Goal: Task Accomplishment & Management: Complete application form

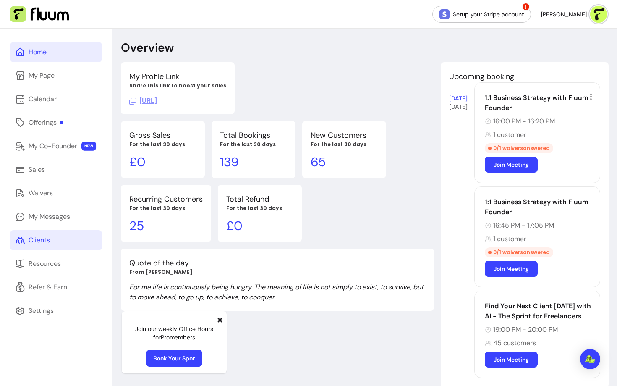
click at [43, 243] on div "Clients" at bounding box center [39, 240] width 21 height 10
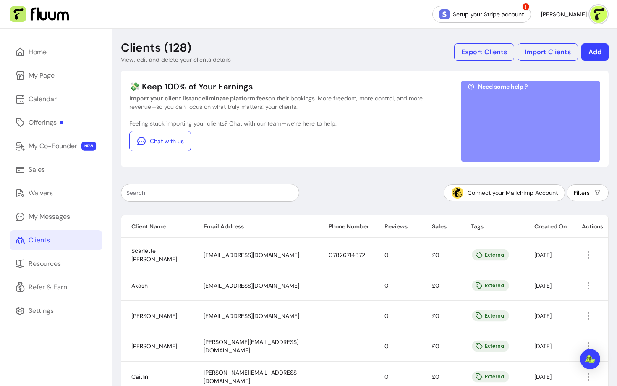
click at [592, 55] on button "Add" at bounding box center [595, 52] width 27 height 18
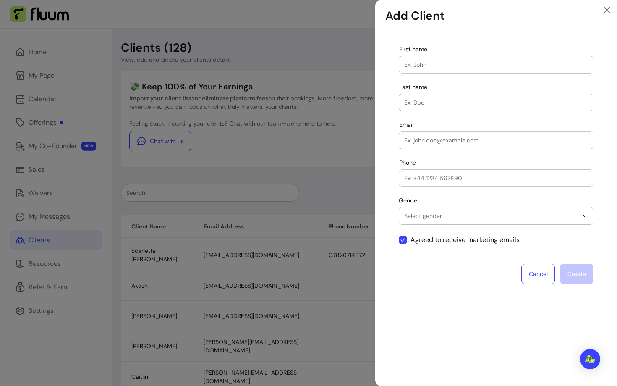
click at [426, 77] on div "**********" at bounding box center [496, 145] width 222 height 219
click at [418, 56] on div at bounding box center [496, 64] width 184 height 17
paste input "Victoria"
type input "Victoria"
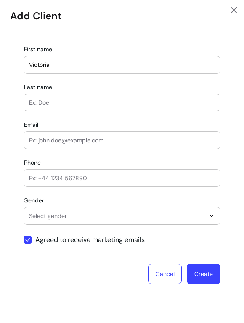
click at [109, 102] on input "Last name" at bounding box center [122, 102] width 186 height 8
paste input "Onaiyekan"
type input "Onaiyekan"
click at [75, 137] on input "Email" at bounding box center [122, 140] width 186 height 8
paste input "[EMAIL_ADDRESS][DOMAIN_NAME]"
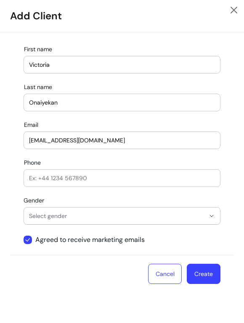
type input "[EMAIL_ADDRESS][DOMAIN_NAME]"
click at [209, 271] on button "Create" at bounding box center [203, 274] width 33 height 20
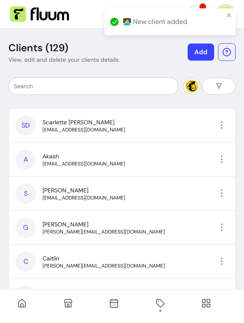
click at [201, 55] on button "Add" at bounding box center [200, 52] width 26 height 17
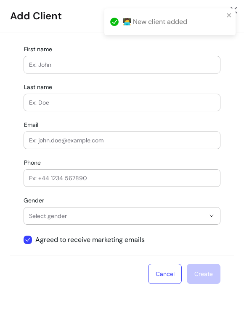
click at [81, 142] on input "Email" at bounding box center [122, 140] width 186 height 8
paste input "[EMAIL_ADDRESS][DOMAIN_NAME]"
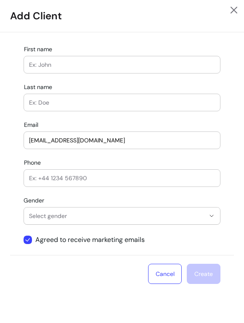
type input "[EMAIL_ADDRESS][DOMAIN_NAME]"
click at [98, 66] on input "First name" at bounding box center [122, 64] width 186 height 8
paste input "[PERSON_NAME]"
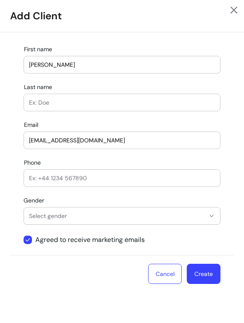
type input "[PERSON_NAME]"
click at [94, 108] on div at bounding box center [122, 102] width 186 height 17
paste input "Fatharly"
type input "Fatharly"
click at [209, 276] on button "Create" at bounding box center [203, 274] width 33 height 20
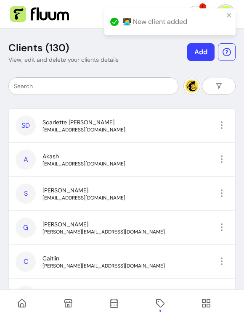
click at [199, 52] on button "Add" at bounding box center [200, 52] width 27 height 18
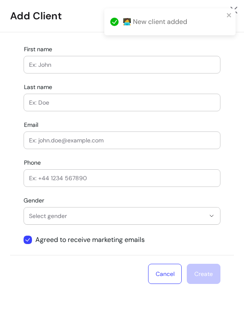
click at [61, 68] on input "First name" at bounding box center [122, 64] width 186 height 8
paste input "Lelde"
type input "Lelde"
click at [126, 107] on div at bounding box center [122, 102] width 186 height 17
paste input "Lelde"
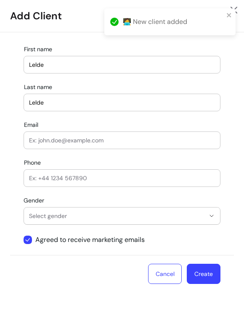
type input "Lelde"
click at [63, 219] on span "Select gender" at bounding box center [117, 216] width 176 height 8
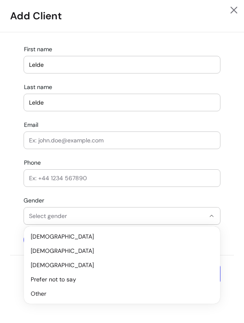
click at [52, 146] on div at bounding box center [122, 140] width 186 height 17
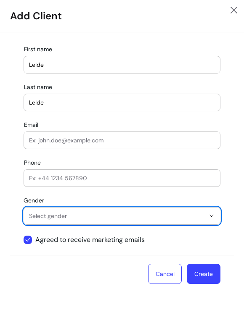
click at [48, 138] on input "Email" at bounding box center [122, 140] width 186 height 8
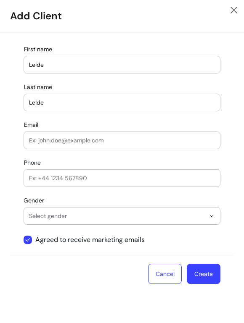
paste input "[EMAIL_ADDRESS][DOMAIN_NAME]"
type input "[EMAIL_ADDRESS][DOMAIN_NAME]"
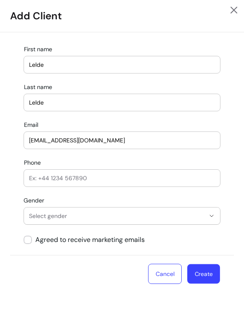
click at [204, 275] on button "Create" at bounding box center [203, 274] width 33 height 20
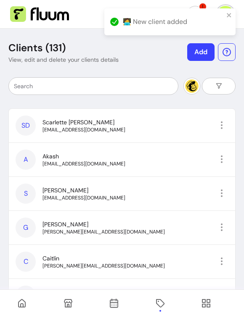
click at [196, 47] on button "Add" at bounding box center [200, 52] width 27 height 18
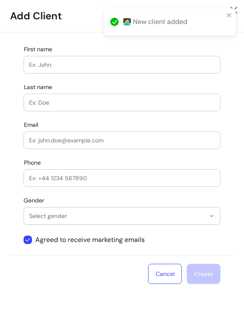
click at [67, 65] on input "First name" at bounding box center [122, 64] width 186 height 8
paste input "Gan"
type input "Gan"
click at [67, 102] on input "Last name" at bounding box center [122, 102] width 186 height 8
paste input ""[PERSON_NAME], MBA""
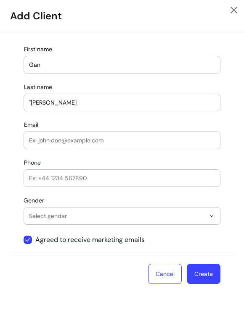
click at [33, 102] on input ""[PERSON_NAME]" at bounding box center [122, 102] width 186 height 8
type input "[PERSON_NAME]"
click at [63, 215] on span "Select gender" at bounding box center [117, 216] width 176 height 8
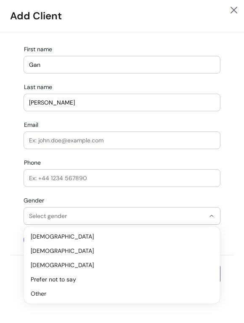
click at [55, 144] on div at bounding box center [122, 140] width 186 height 17
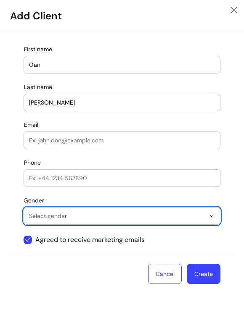
click at [47, 129] on div "**********" at bounding box center [121, 145] width 223 height 219
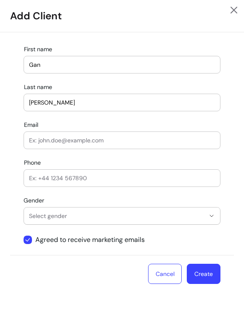
click at [46, 139] on input "Email" at bounding box center [122, 140] width 186 height 8
paste input "[EMAIL_ADDRESS][DOMAIN_NAME]"
type input "[EMAIL_ADDRESS][DOMAIN_NAME]"
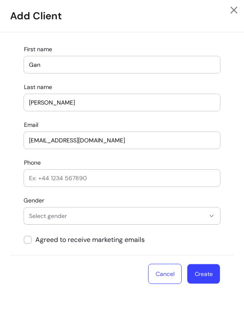
click at [215, 275] on button "Create" at bounding box center [203, 274] width 33 height 20
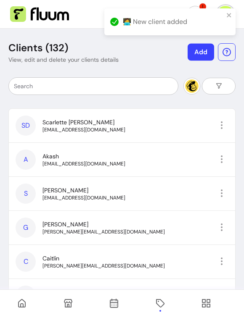
click at [196, 53] on button "Add" at bounding box center [200, 52] width 26 height 17
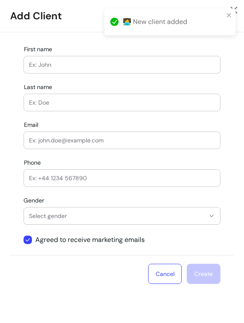
click at [59, 142] on input "Email" at bounding box center [122, 140] width 186 height 8
paste input "[DOMAIN_NAME][EMAIL_ADDRESS][DOMAIN_NAME]"
type input "[DOMAIN_NAME][EMAIL_ADDRESS][DOMAIN_NAME]"
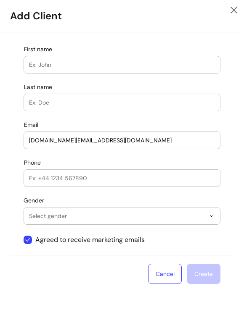
click at [79, 69] on div at bounding box center [122, 64] width 186 height 17
paste input "[PERSON_NAME] -"
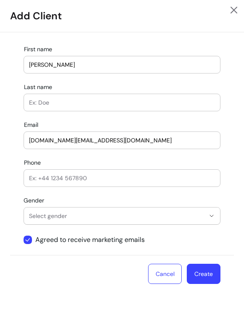
type input "[PERSON_NAME]"
click at [215, 269] on button "Create" at bounding box center [203, 274] width 34 height 20
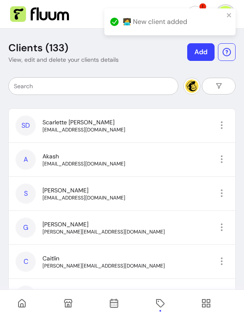
click at [200, 58] on button "Add" at bounding box center [200, 52] width 27 height 18
click at [194, 49] on button "Add" at bounding box center [200, 52] width 27 height 18
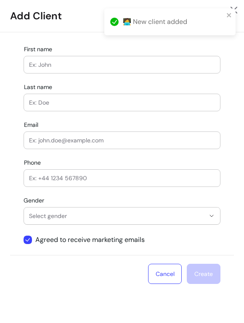
click at [81, 60] on div at bounding box center [122, 64] width 186 height 17
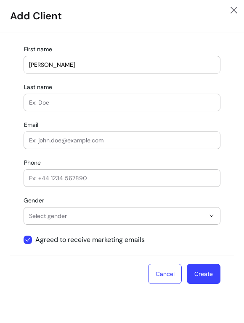
type input "[PERSON_NAME]"
click at [57, 134] on div at bounding box center [122, 140] width 186 height 17
paste input "[EMAIL_ADDRESS][DOMAIN_NAME]"
type input "[EMAIL_ADDRESS][DOMAIN_NAME]"
click at [213, 270] on button "Create" at bounding box center [203, 274] width 34 height 20
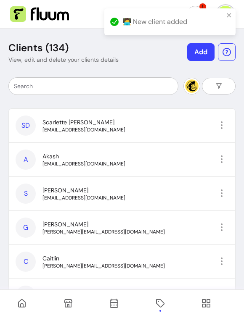
click at [210, 52] on button "Add" at bounding box center [200, 52] width 27 height 18
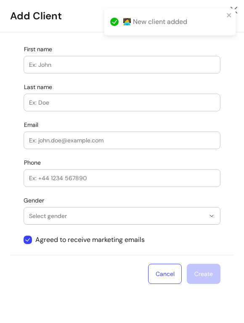
click at [61, 63] on input "First name" at bounding box center [122, 64] width 186 height 8
paste input "[EMAIL_ADDRESS][DOMAIN_NAME]"
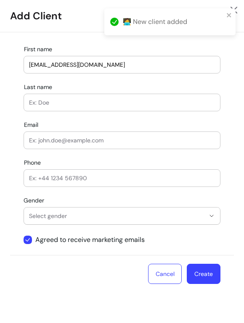
type input "[EMAIL_ADDRESS][DOMAIN_NAME]"
click at [40, 107] on div at bounding box center [122, 102] width 186 height 17
click at [41, 145] on div at bounding box center [122, 140] width 186 height 17
click at [58, 145] on div at bounding box center [122, 140] width 186 height 17
paste input "[EMAIL_ADDRESS][DOMAIN_NAME]"
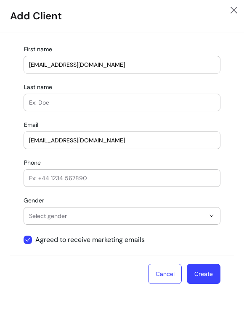
type input "[EMAIL_ADDRESS][DOMAIN_NAME]"
click at [63, 63] on input "[EMAIL_ADDRESS][DOMAIN_NAME]" at bounding box center [122, 64] width 186 height 8
type input "[PERSON_NAME]"
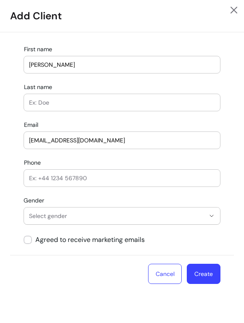
click at [204, 273] on button "Create" at bounding box center [203, 274] width 34 height 20
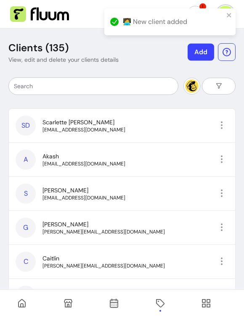
click at [208, 48] on button "Add" at bounding box center [200, 52] width 26 height 17
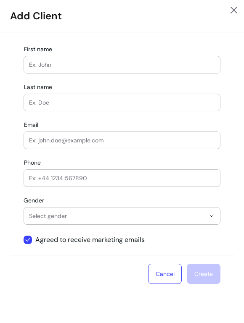
click at [59, 64] on input "First name" at bounding box center [122, 64] width 186 height 8
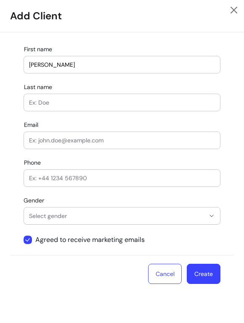
type input "[PERSON_NAME]"
click at [52, 141] on input "Email" at bounding box center [122, 140] width 186 height 8
paste input "[EMAIL_ADDRESS][DOMAIN_NAME]"
type input "[EMAIL_ADDRESS][DOMAIN_NAME]"
click at [204, 271] on button "Create" at bounding box center [203, 274] width 33 height 20
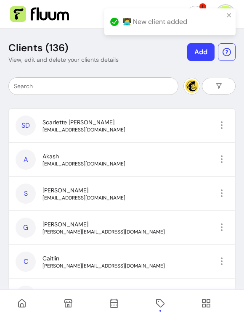
click at [200, 59] on button "Add" at bounding box center [200, 52] width 27 height 18
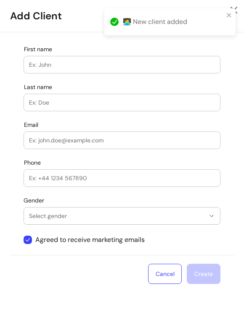
click at [70, 65] on input "First name" at bounding box center [122, 64] width 186 height 8
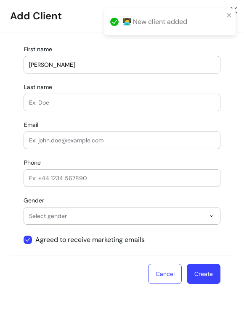
type input "[PERSON_NAME]"
click at [66, 143] on input "Email" at bounding box center [122, 140] width 186 height 8
paste input "[EMAIL_ADDRESS][DOMAIN_NAME]"
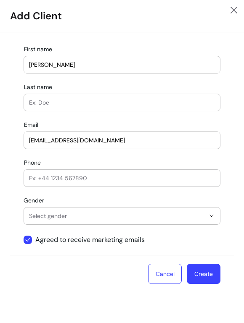
type input "[EMAIL_ADDRESS][DOMAIN_NAME]"
click at [203, 271] on button "Create" at bounding box center [203, 274] width 34 height 20
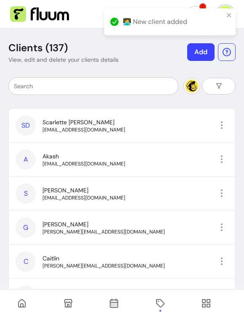
click at [203, 52] on button "Add" at bounding box center [200, 52] width 27 height 18
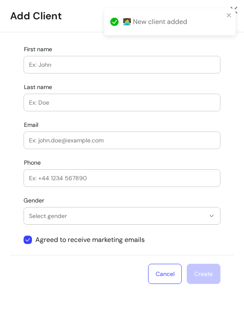
click at [76, 64] on input "First name" at bounding box center [122, 64] width 186 height 8
paste input "[PERSON_NAME][EMAIL_ADDRESS][PERSON_NAME][DOMAIN_NAME]"
type input "[PERSON_NAME][EMAIL_ADDRESS][PERSON_NAME][DOMAIN_NAME]"
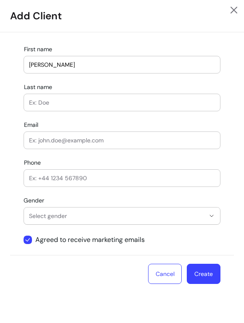
type input "[PERSON_NAME]"
click at [49, 141] on input "Email" at bounding box center [122, 140] width 186 height 8
paste input "[PERSON_NAME][EMAIL_ADDRESS][PERSON_NAME][DOMAIN_NAME]"
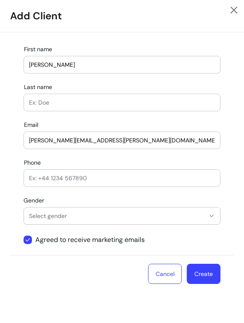
type input "[PERSON_NAME][EMAIL_ADDRESS][PERSON_NAME][DOMAIN_NAME]"
click at [18, 235] on div "**********" at bounding box center [121, 145] width 223 height 219
click at [202, 275] on button "Create" at bounding box center [203, 274] width 34 height 20
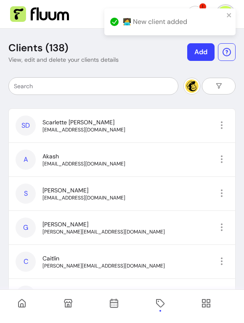
click at [197, 52] on button "Add" at bounding box center [200, 52] width 27 height 18
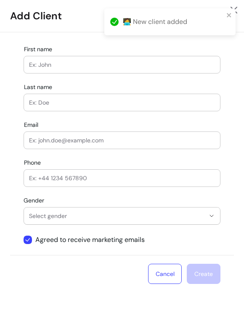
click at [93, 68] on input "First name" at bounding box center [122, 64] width 186 height 8
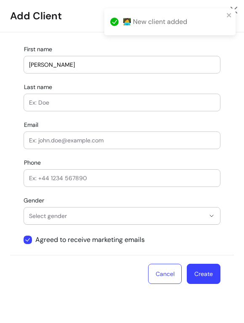
type input "[PERSON_NAME]"
click at [68, 139] on input "Email" at bounding box center [122, 140] width 186 height 8
paste input "[PERSON_NAME][EMAIL_ADDRESS][DOMAIN_NAME]"
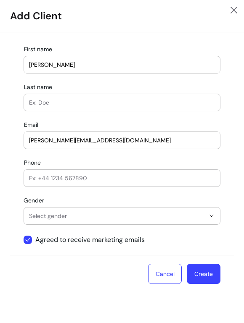
type input "[PERSON_NAME][EMAIL_ADDRESS][DOMAIN_NAME]"
click at [204, 275] on button "Create" at bounding box center [203, 274] width 33 height 20
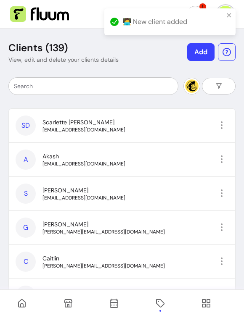
click at [203, 51] on button "Add" at bounding box center [200, 52] width 27 height 18
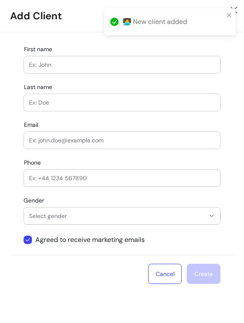
click at [49, 67] on input "First name" at bounding box center [122, 64] width 186 height 8
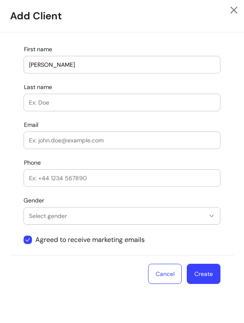
type input "[PERSON_NAME]"
click at [54, 144] on input "Email" at bounding box center [122, 140] width 186 height 8
paste input "[EMAIL_ADDRESS][DOMAIN_NAME]"
type input "[EMAIL_ADDRESS][DOMAIN_NAME]"
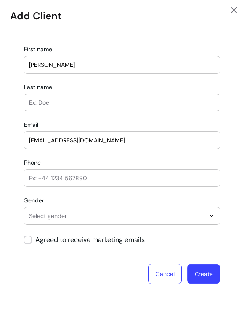
click at [188, 276] on button "Create" at bounding box center [203, 274] width 33 height 20
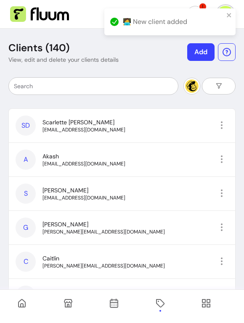
click at [112, 300] on icon at bounding box center [114, 270] width 142 height 120
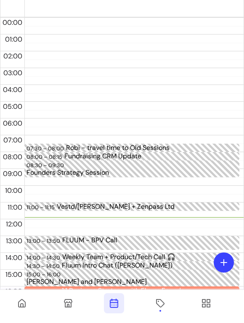
scroll to position [198, 0]
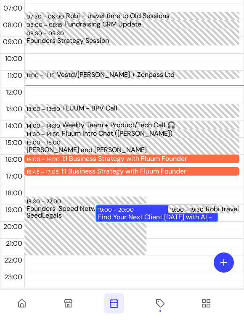
click at [113, 215] on div "Find Your Next Client [DATE] with AI - The Sprint for Freelancers (45 / 100)" at bounding box center [157, 217] width 118 height 7
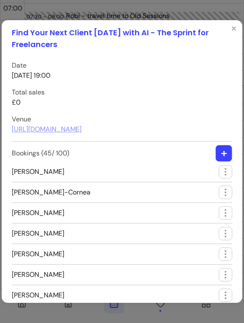
click at [226, 152] on icon "button" at bounding box center [223, 153] width 6 height 6
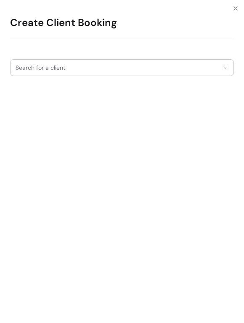
click at [63, 67] on input "Search for a client" at bounding box center [117, 67] width 202 height 8
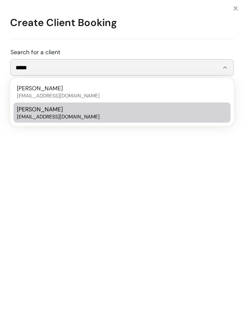
click at [44, 108] on span "[PERSON_NAME]" at bounding box center [40, 109] width 46 height 8
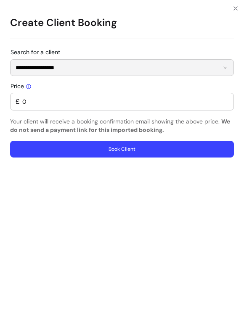
type input "**********"
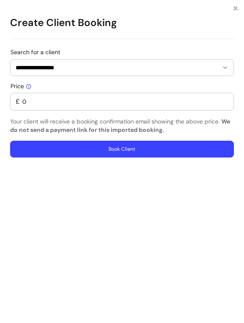
click at [50, 140] on div "Price £ 0 Your client will receive a booking confirmation email showing the abo…" at bounding box center [121, 120] width 223 height 75
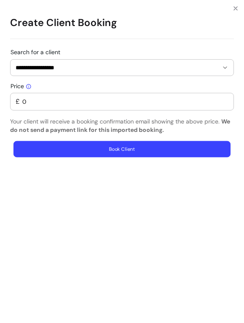
click at [51, 145] on button "Book Client" at bounding box center [121, 149] width 217 height 16
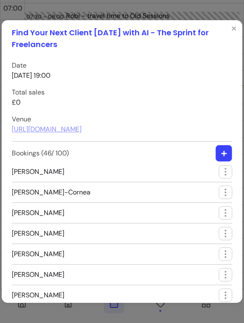
click at [220, 151] on icon "button" at bounding box center [223, 153] width 6 height 6
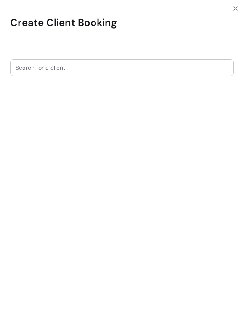
click at [36, 68] on input "Search for a client" at bounding box center [117, 67] width 202 height 8
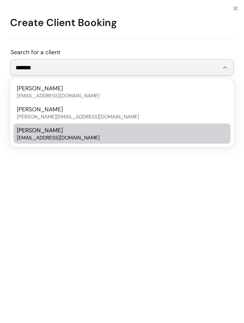
click at [35, 135] on span "[EMAIL_ADDRESS][DOMAIN_NAME]" at bounding box center [118, 137] width 202 height 7
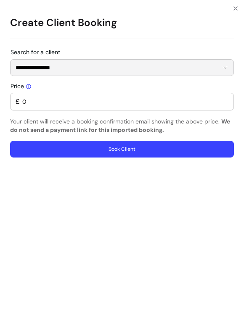
type input "**********"
click at [86, 149] on button "Book Client" at bounding box center [121, 149] width 223 height 17
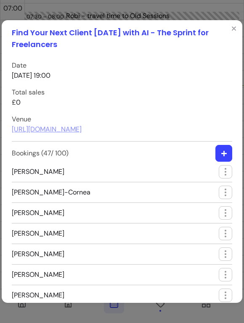
click at [224, 153] on icon "button" at bounding box center [222, 152] width 5 height 5
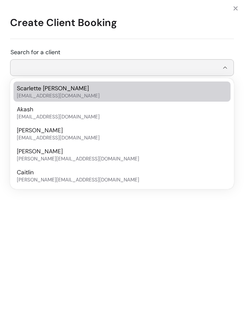
click at [60, 69] on input "Search for a client" at bounding box center [117, 67] width 202 height 8
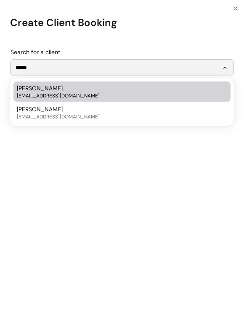
click at [73, 98] on span "[EMAIL_ADDRESS][DOMAIN_NAME]" at bounding box center [118, 95] width 202 height 7
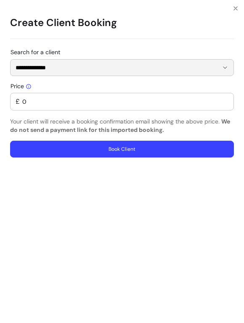
type input "**********"
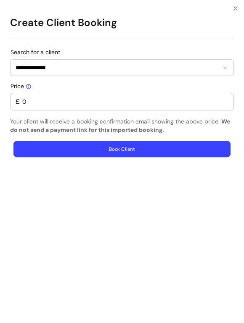
click at [70, 142] on button "Book Client" at bounding box center [121, 149] width 217 height 16
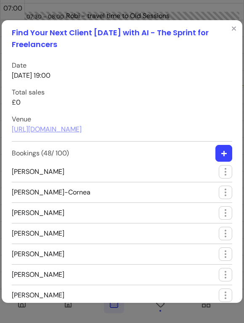
click at [225, 151] on icon "button" at bounding box center [223, 153] width 6 height 6
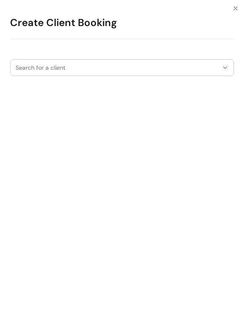
click at [67, 67] on input "Search for a client" at bounding box center [117, 67] width 202 height 8
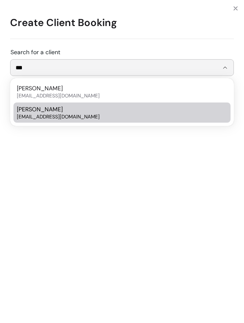
click at [65, 111] on div "[PERSON_NAME] [EMAIL_ADDRESS][DOMAIN_NAME]" at bounding box center [118, 112] width 202 height 15
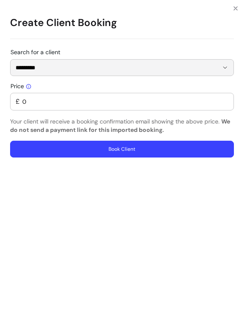
type input "*********"
click at [69, 152] on button "Book Client" at bounding box center [121, 149] width 223 height 17
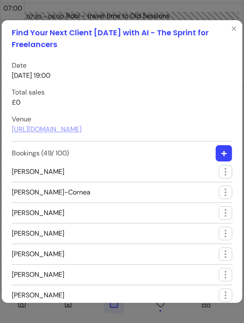
click at [223, 152] on icon "button" at bounding box center [223, 153] width 5 height 5
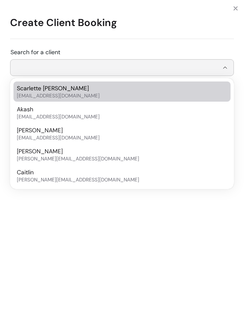
click at [87, 70] on input "Search for a client" at bounding box center [117, 67] width 202 height 8
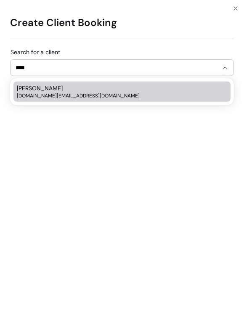
click at [74, 90] on div "[PERSON_NAME] [DOMAIN_NAME][EMAIL_ADDRESS][PERSON_NAME][DOMAIN_NAME]" at bounding box center [118, 91] width 202 height 15
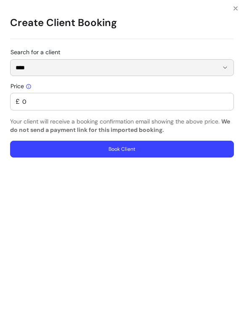
type input "****"
click at [96, 146] on button "Book Client" at bounding box center [121, 149] width 223 height 17
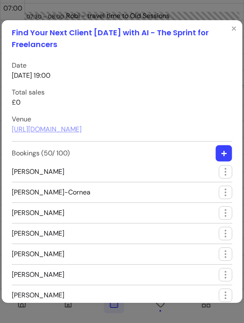
click at [225, 151] on icon "button" at bounding box center [223, 153] width 6 height 6
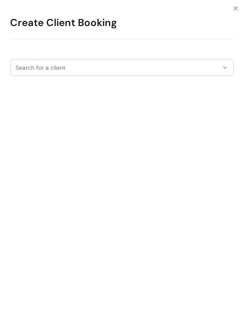
click at [81, 67] on input "Search for a client" at bounding box center [117, 67] width 202 height 8
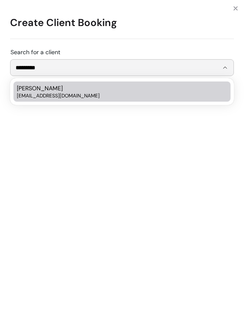
click at [80, 87] on div "[PERSON_NAME] [PERSON_NAME][EMAIL_ADDRESS][DOMAIN_NAME]" at bounding box center [118, 91] width 202 height 15
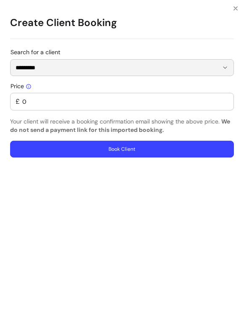
type input "*********"
click at [119, 149] on button "Book Client" at bounding box center [121, 149] width 223 height 17
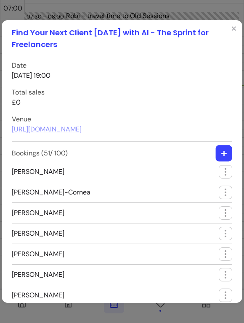
click at [223, 155] on icon "button" at bounding box center [223, 153] width 5 height 5
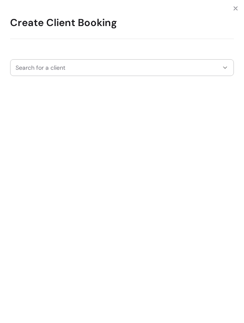
click at [75, 73] on div at bounding box center [122, 68] width 212 height 16
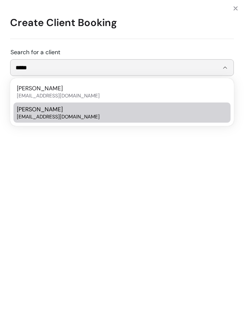
click at [81, 118] on span "[EMAIL_ADDRESS][DOMAIN_NAME]" at bounding box center [118, 116] width 202 height 7
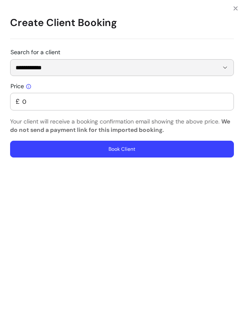
type input "**********"
click at [78, 149] on button "Book Client" at bounding box center [121, 149] width 223 height 17
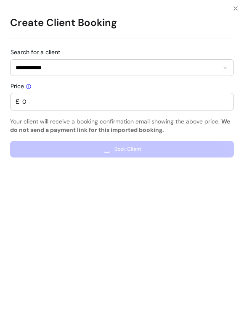
click at [90, 67] on input "**********" at bounding box center [117, 67] width 202 height 8
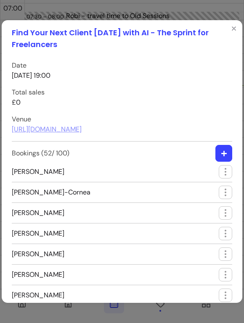
click at [228, 154] on button "button" at bounding box center [223, 153] width 17 height 17
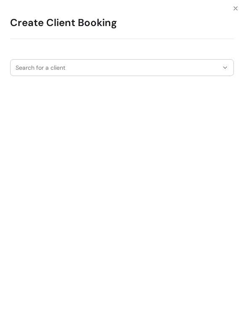
click at [47, 66] on input "Search for a client" at bounding box center [117, 67] width 202 height 8
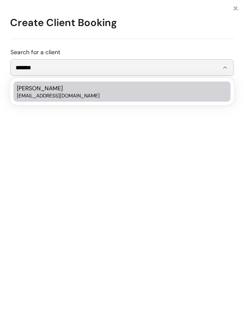
click at [49, 86] on div "[PERSON_NAME] [EMAIL_ADDRESS][DOMAIN_NAME]" at bounding box center [118, 91] width 202 height 15
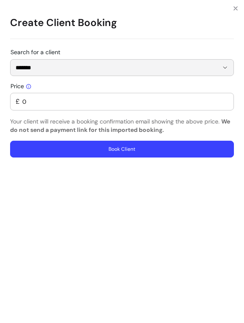
type input "*******"
click at [42, 145] on button "Book Client" at bounding box center [121, 149] width 223 height 17
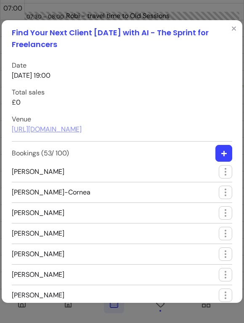
click at [226, 148] on button "button" at bounding box center [223, 153] width 17 height 17
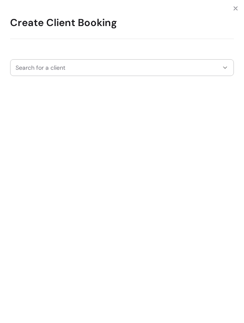
click at [81, 71] on input "Search for a client" at bounding box center [117, 67] width 202 height 8
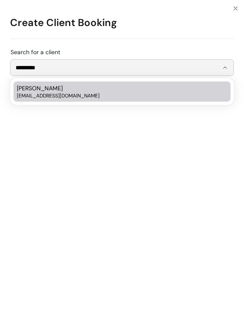
click at [94, 91] on div "[PERSON_NAME] [EMAIL_ADDRESS][DOMAIN_NAME]" at bounding box center [118, 91] width 202 height 15
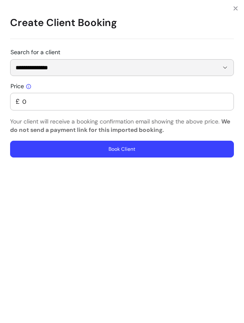
click at [181, 69] on input "**********" at bounding box center [117, 67] width 202 height 8
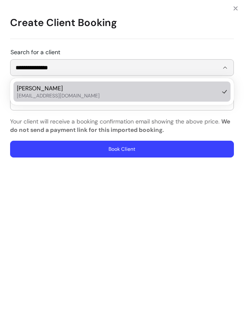
click at [181, 69] on input "**********" at bounding box center [117, 67] width 202 height 8
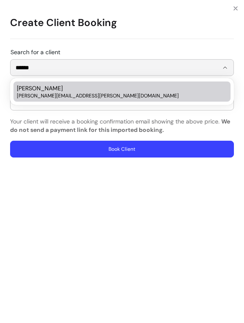
click at [137, 85] on div "[PERSON_NAME] [PERSON_NAME][EMAIL_ADDRESS][PERSON_NAME][DOMAIN_NAME]" at bounding box center [118, 91] width 202 height 15
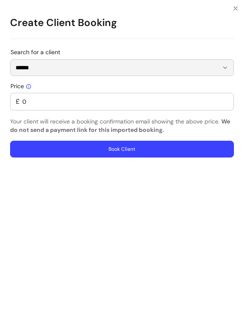
type input "******"
click at [80, 147] on button "Book Client" at bounding box center [121, 149] width 223 height 17
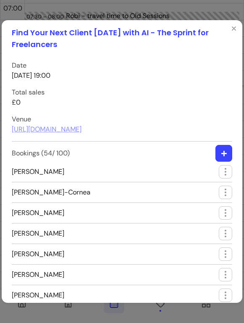
click at [222, 151] on icon "button" at bounding box center [223, 153] width 6 height 6
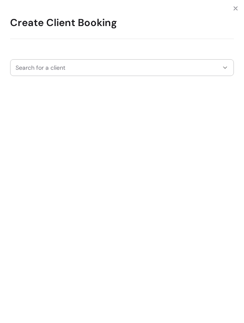
click at [40, 71] on input "Search for a client" at bounding box center [117, 67] width 202 height 8
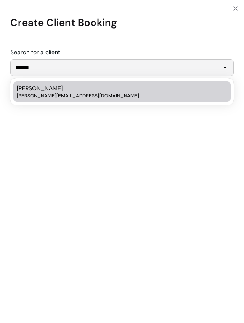
click at [47, 85] on div "[PERSON_NAME] [PERSON_NAME][EMAIL_ADDRESS][DOMAIN_NAME]" at bounding box center [118, 91] width 202 height 15
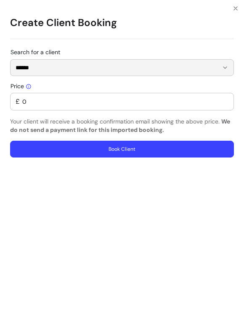
type input "******"
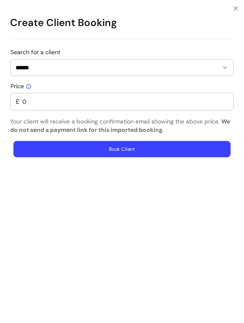
click at [74, 144] on button "Book Client" at bounding box center [121, 149] width 217 height 16
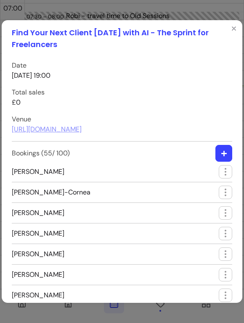
click at [219, 157] on button "button" at bounding box center [223, 153] width 17 height 17
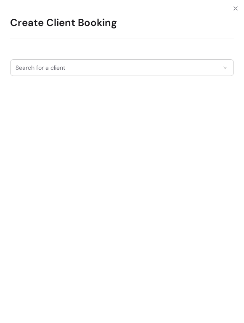
click at [52, 68] on input "Search for a client" at bounding box center [117, 67] width 202 height 8
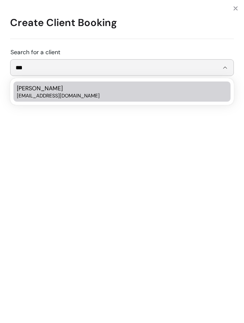
click at [67, 92] on div "[PERSON_NAME] [EMAIL_ADDRESS][DOMAIN_NAME]" at bounding box center [118, 91] width 202 height 15
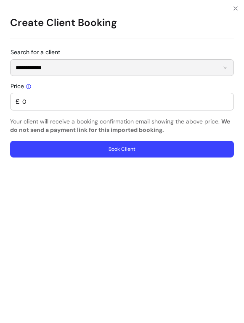
type input "**********"
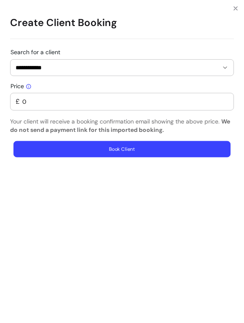
click at [32, 149] on button "Book Client" at bounding box center [121, 149] width 217 height 16
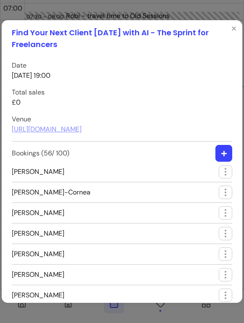
click at [222, 150] on icon "button" at bounding box center [223, 153] width 6 height 6
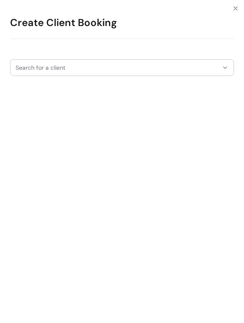
click at [67, 69] on input "Search for a client" at bounding box center [117, 67] width 202 height 8
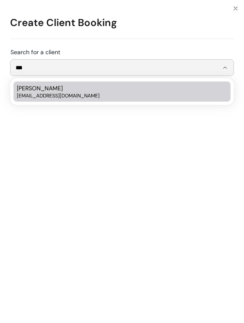
click at [38, 91] on span "[PERSON_NAME]" at bounding box center [40, 88] width 46 height 8
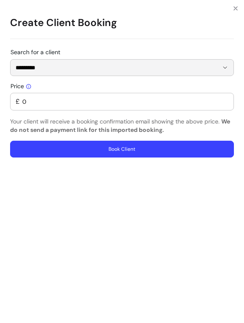
type input "*********"
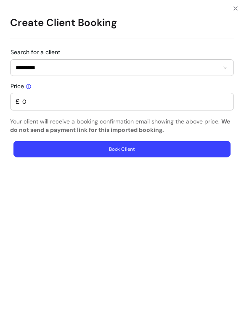
click at [51, 142] on button "Book Client" at bounding box center [121, 149] width 217 height 16
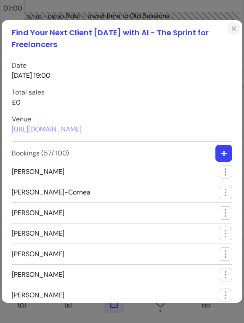
click at [235, 30] on icon "Close" at bounding box center [233, 28] width 7 height 7
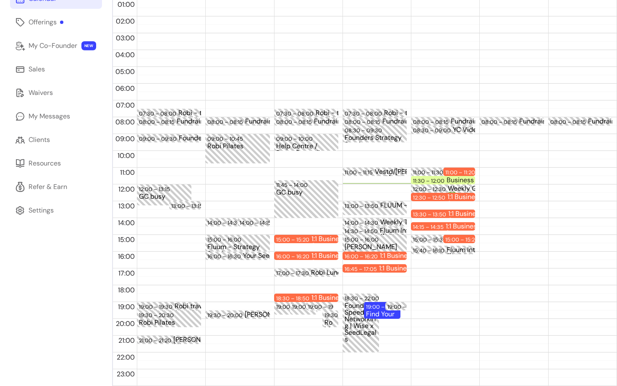
scroll to position [0, 0]
